Goal: Task Accomplishment & Management: Complete application form

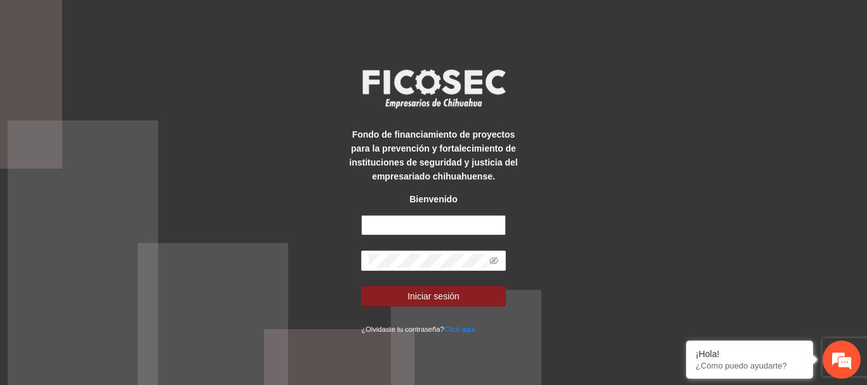
click at [447, 232] on input "text" at bounding box center [433, 225] width 145 height 20
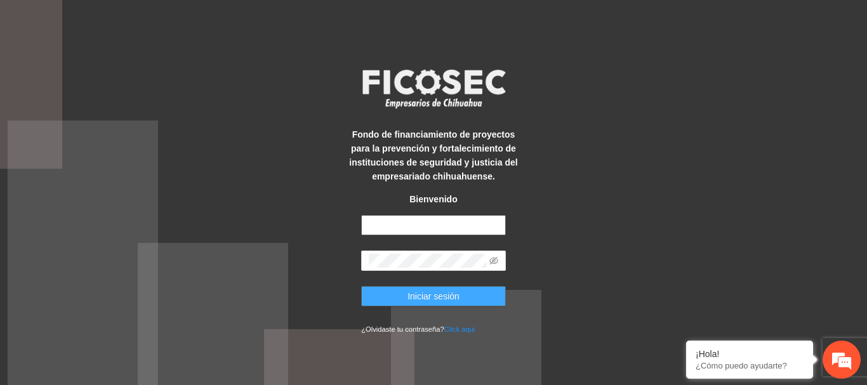
type input "**********"
click at [467, 291] on button "Iniciar sesión" at bounding box center [433, 296] width 145 height 20
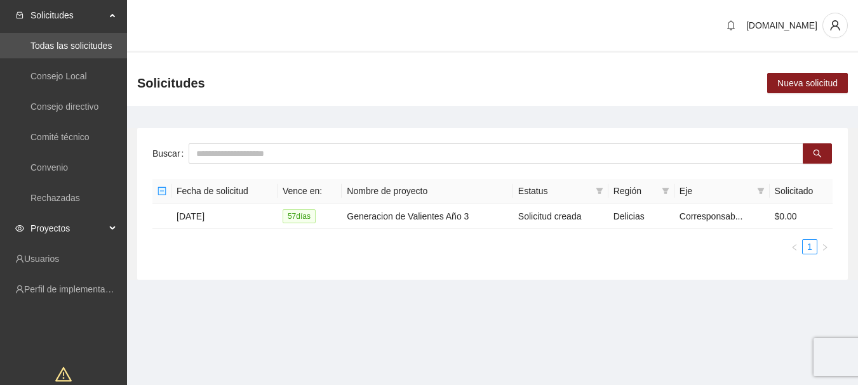
click at [87, 223] on span "Proyectos" at bounding box center [67, 228] width 75 height 25
click at [59, 262] on link "Activos" at bounding box center [44, 259] width 29 height 10
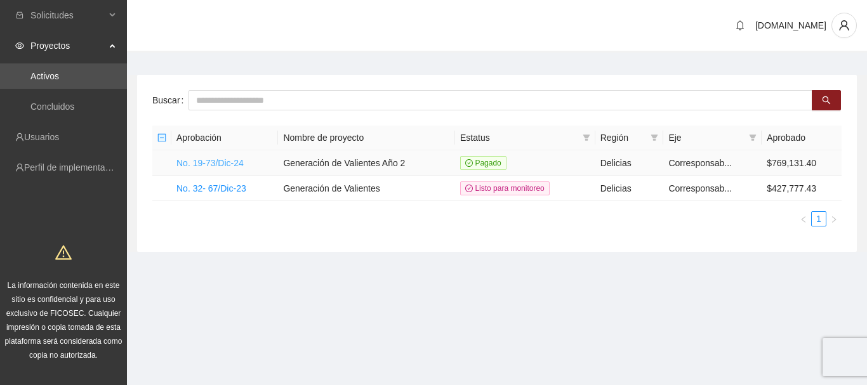
click at [229, 158] on link "No. 19-73/Dic-24" at bounding box center [209, 163] width 67 height 10
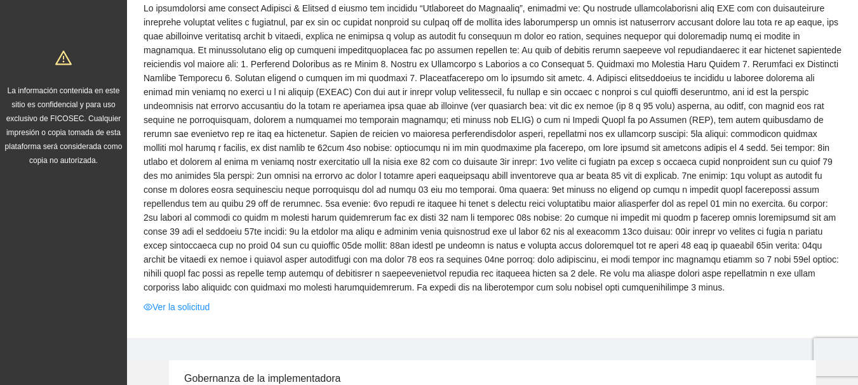
scroll to position [190, 0]
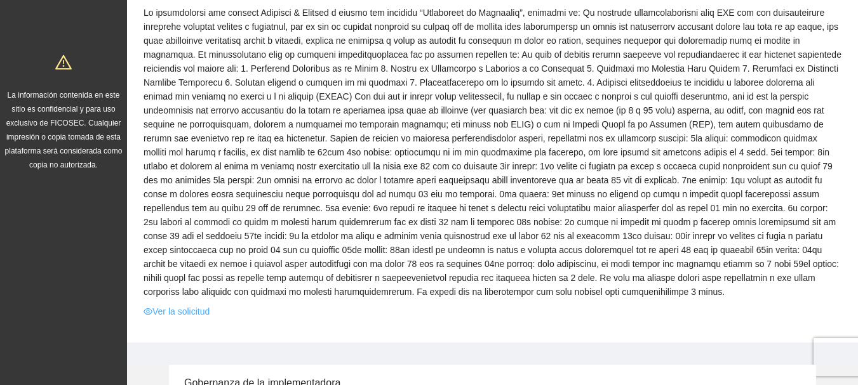
click at [199, 315] on link "Ver la solicitud" at bounding box center [176, 312] width 66 height 14
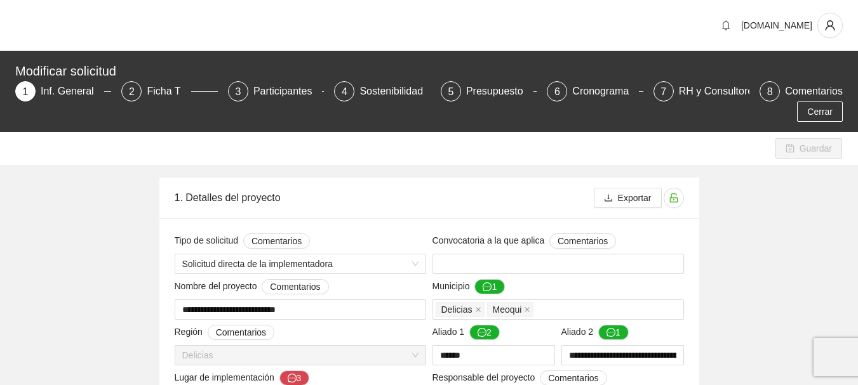
type input "**********"
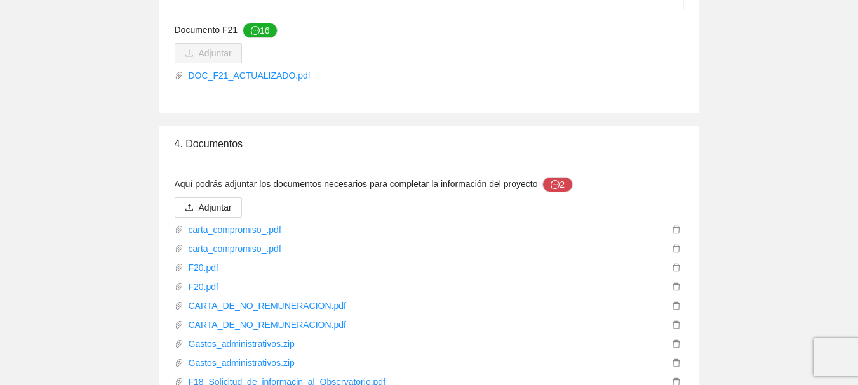
scroll to position [4634, 0]
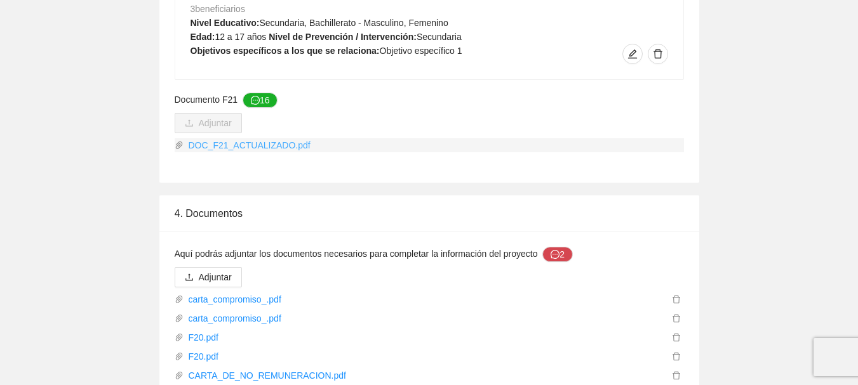
click at [254, 138] on link "DOC_F21_ACTUALIZADO.pdf" at bounding box center [433, 145] width 500 height 14
